Goal: Register for event/course

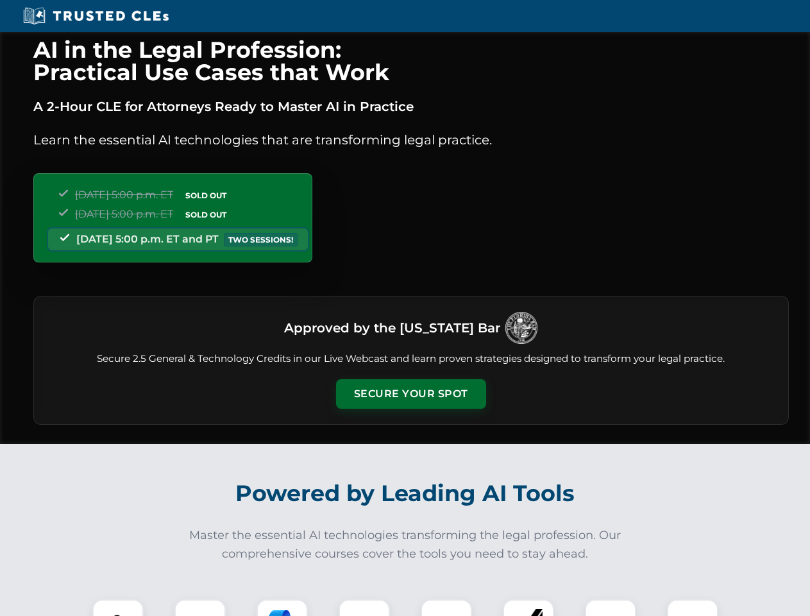
click at [411, 394] on button "Secure Your Spot" at bounding box center [411, 394] width 150 height 30
click at [118, 608] on img at bounding box center [117, 624] width 37 height 37
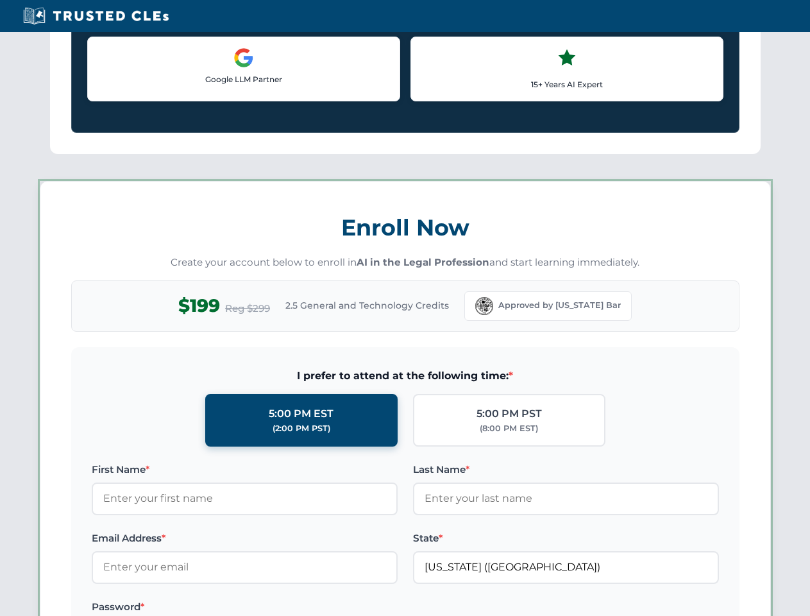
click at [282, 608] on label "Password *" at bounding box center [245, 606] width 306 height 15
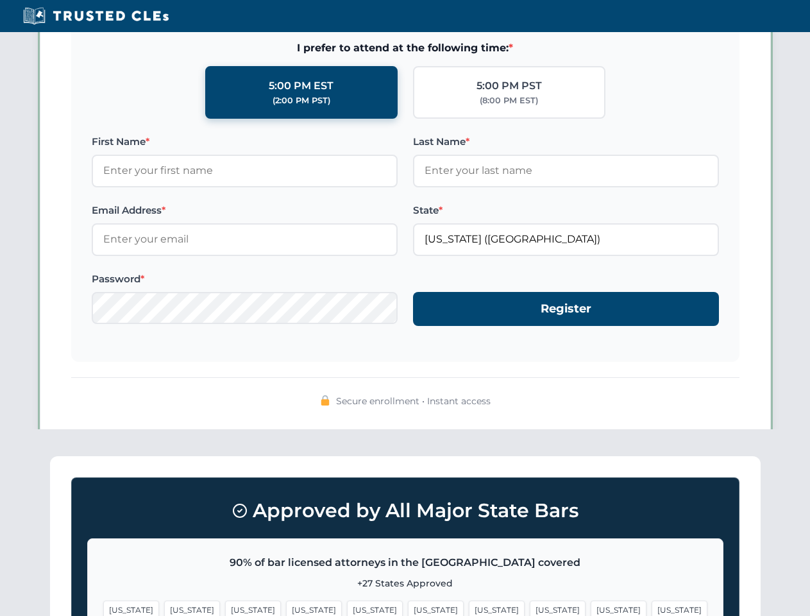
click at [591, 608] on span "[US_STATE]" at bounding box center [619, 609] width 56 height 19
